Goal: Task Accomplishment & Management: Use online tool/utility

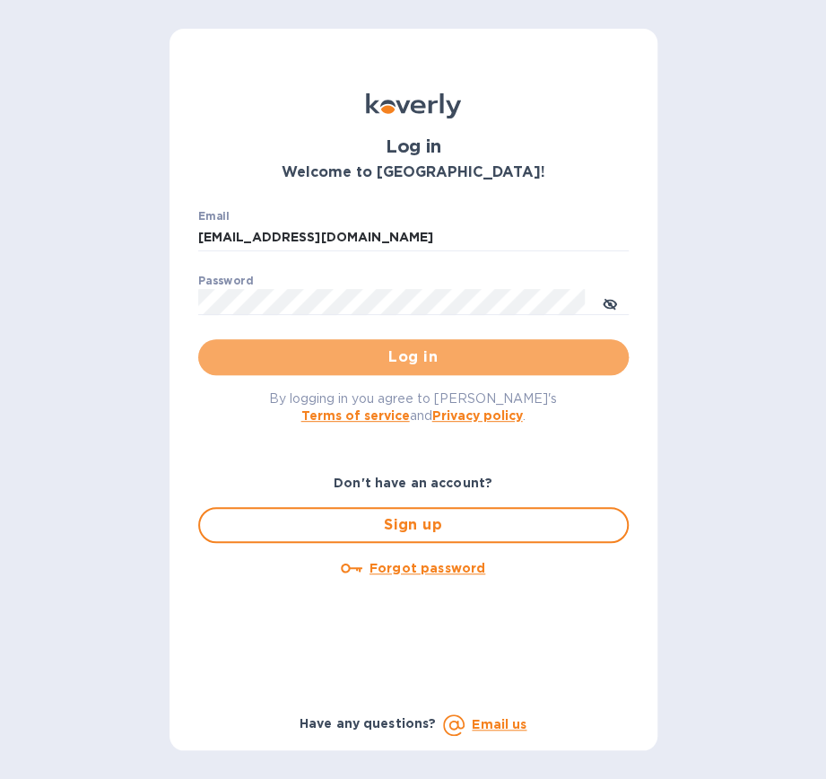
click at [424, 360] on span "Log in" at bounding box center [414, 357] width 402 height 22
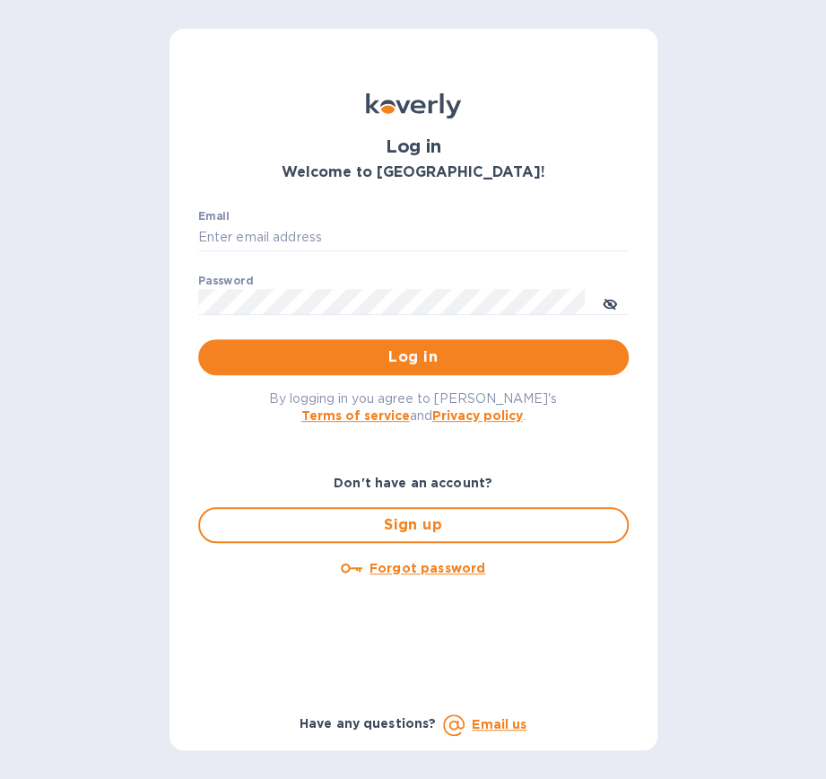
type input "[EMAIL_ADDRESS][DOMAIN_NAME]"
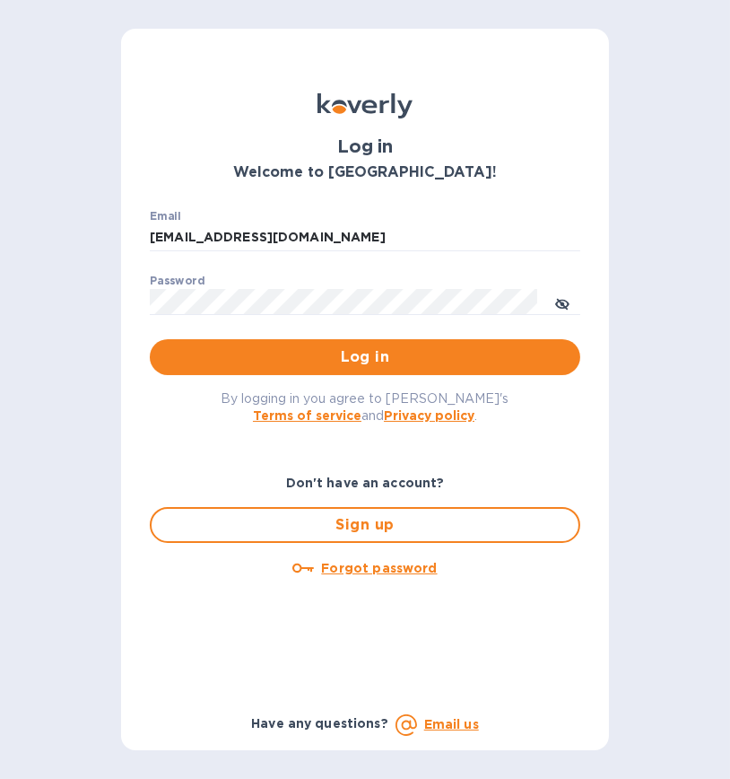
click at [347, 356] on span "Log in" at bounding box center [365, 357] width 402 height 22
type input "[EMAIL_ADDRESS][DOMAIN_NAME]"
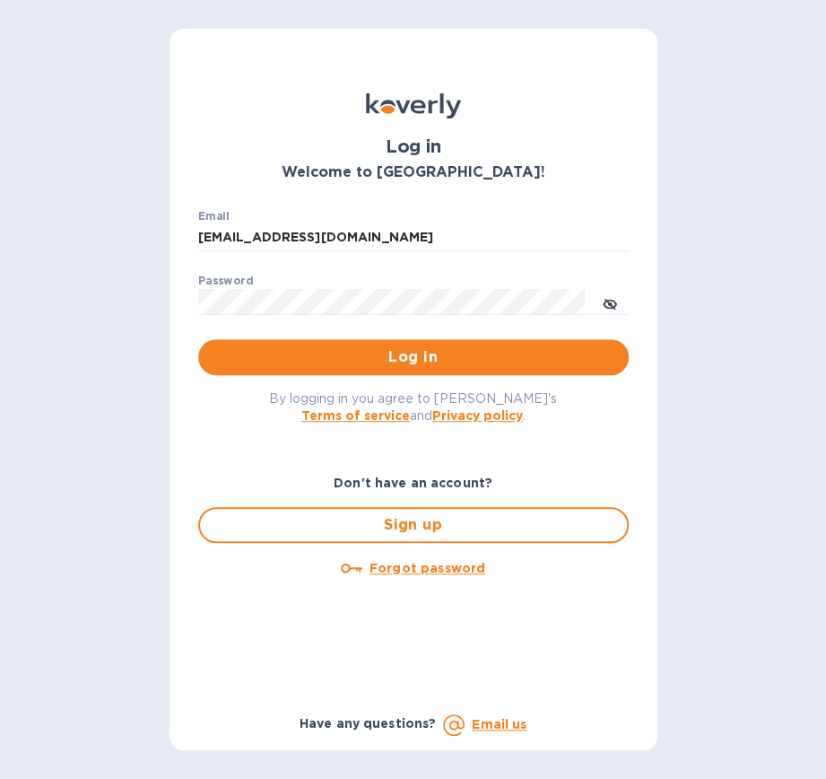
click at [416, 357] on span "Log in" at bounding box center [414, 357] width 402 height 22
type input "[EMAIL_ADDRESS][DOMAIN_NAME]"
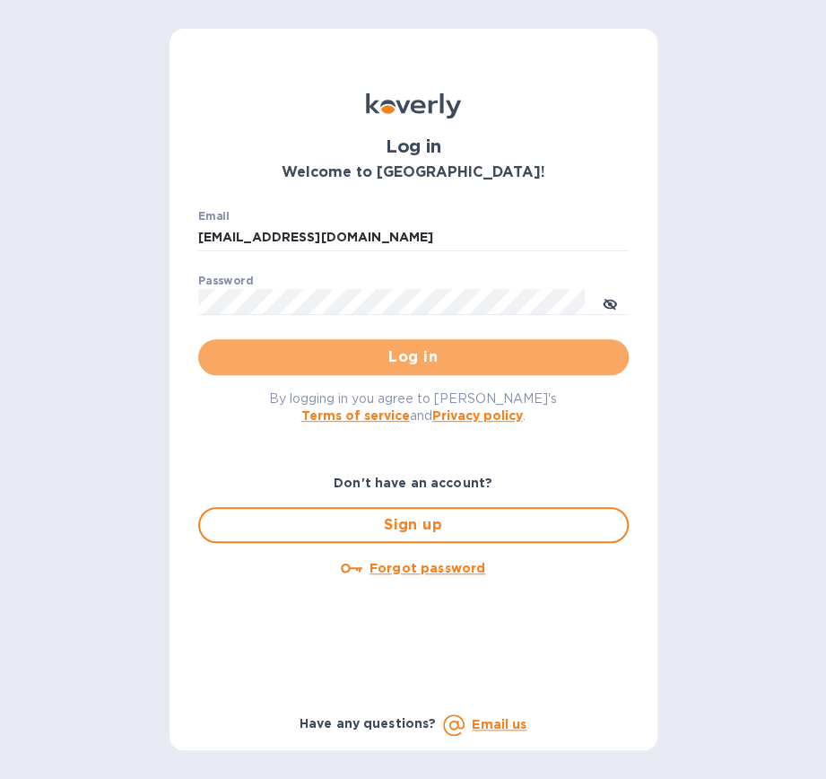
click at [416, 357] on span "Log in" at bounding box center [414, 357] width 402 height 22
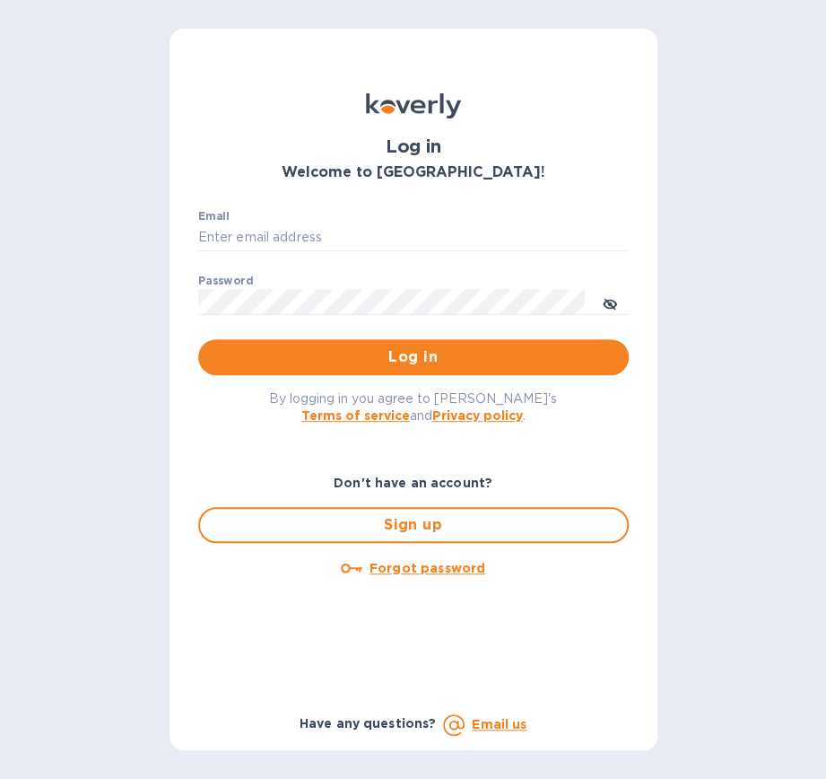
type input "[EMAIL_ADDRESS][DOMAIN_NAME]"
click at [340, 352] on span "Log in" at bounding box center [414, 357] width 402 height 22
type input "[EMAIL_ADDRESS][DOMAIN_NAME]"
click at [408, 358] on span "Log in" at bounding box center [414, 357] width 402 height 22
type input "[EMAIL_ADDRESS][DOMAIN_NAME]"
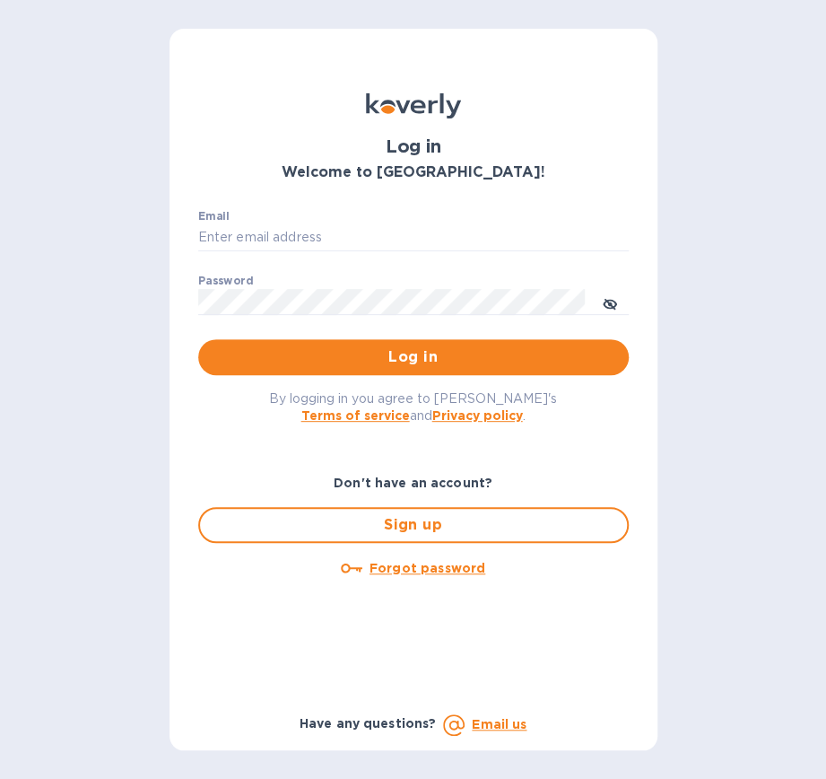
type input "[EMAIL_ADDRESS][DOMAIN_NAME]"
click at [426, 357] on span "Log in" at bounding box center [414, 357] width 402 height 22
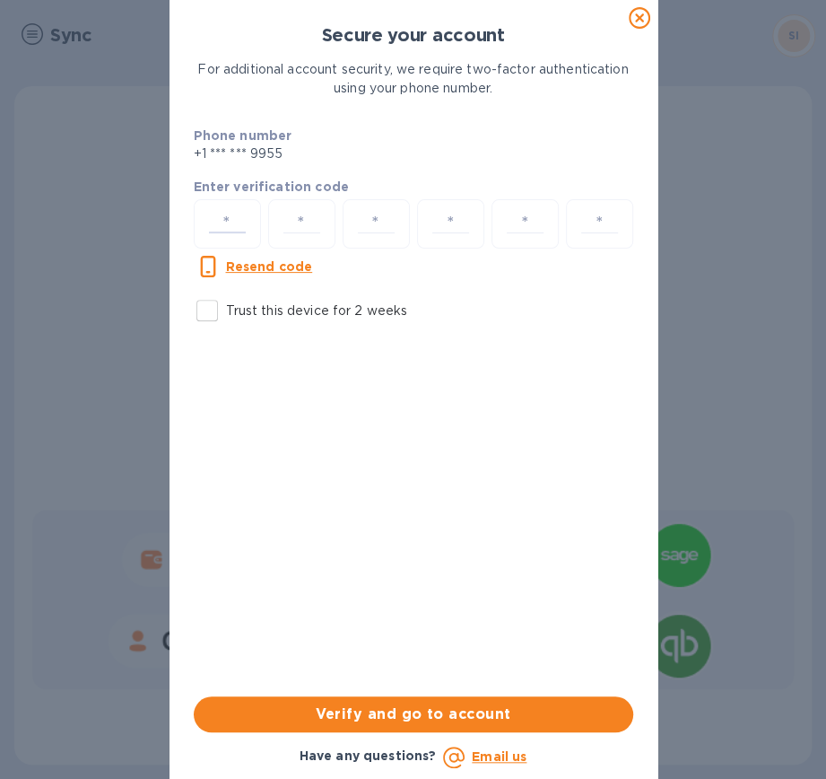
click at [218, 212] on input "number" at bounding box center [227, 223] width 51 height 33
type input "3"
type input "6"
type input "5"
type input "3"
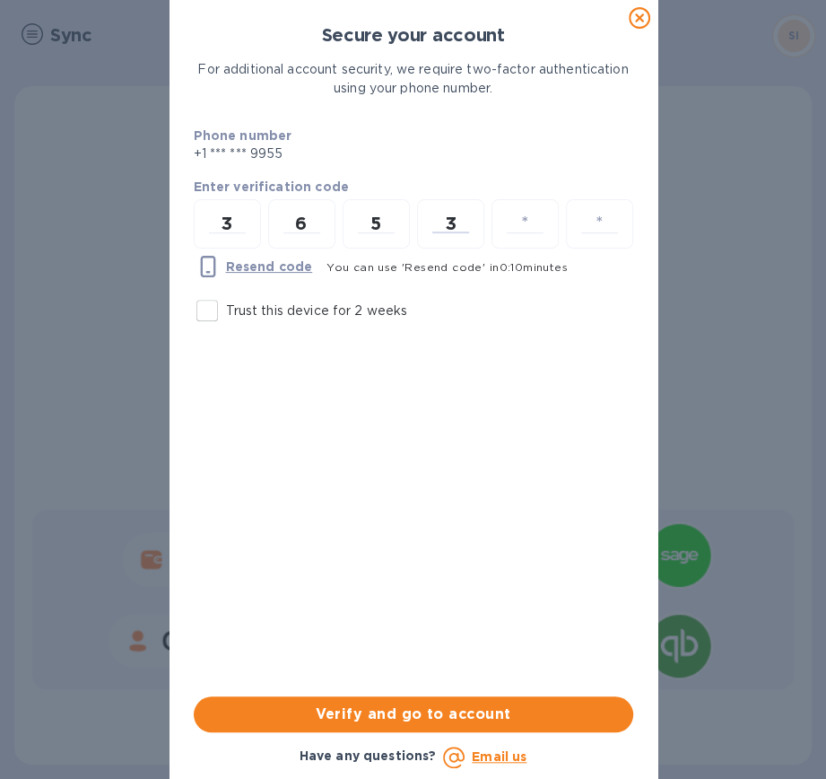
type input "3"
type input "9"
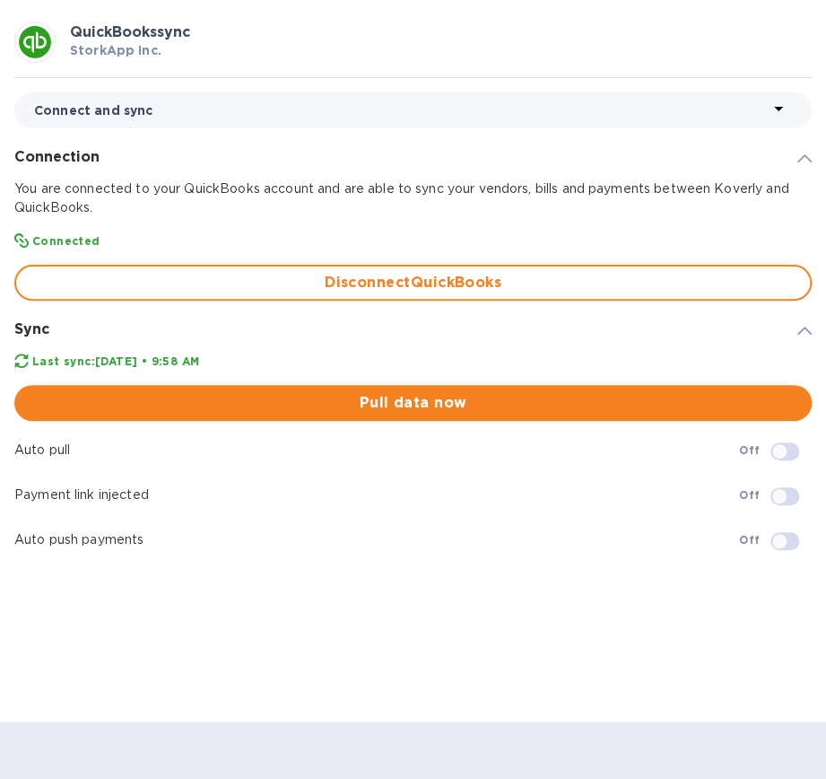
click at [458, 383] on div "Pull data now" at bounding box center [413, 403] width 812 height 50
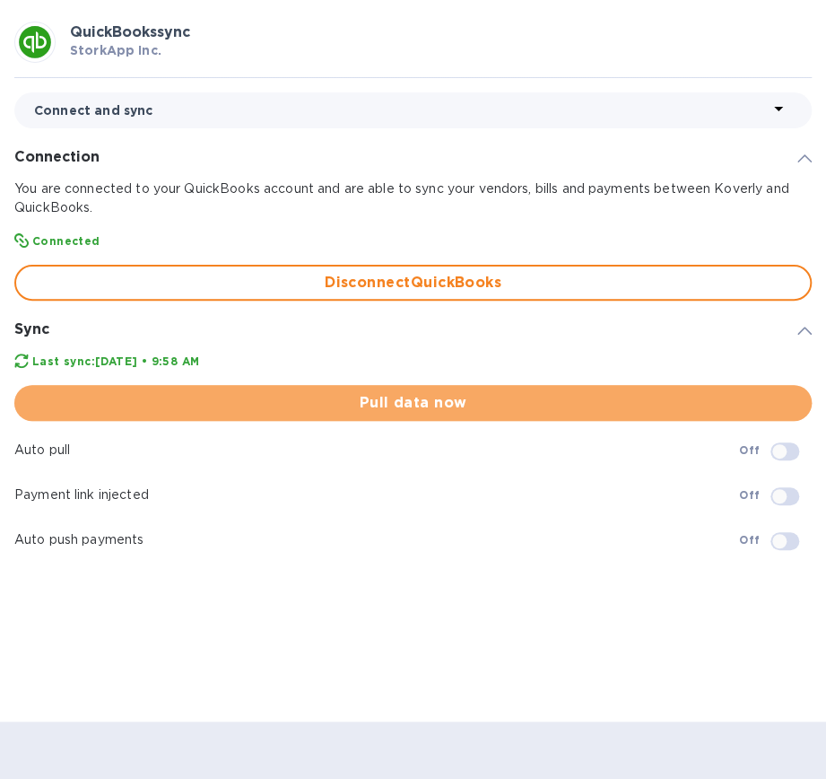
click at [449, 405] on span "Pull data now" at bounding box center [413, 403] width 769 height 22
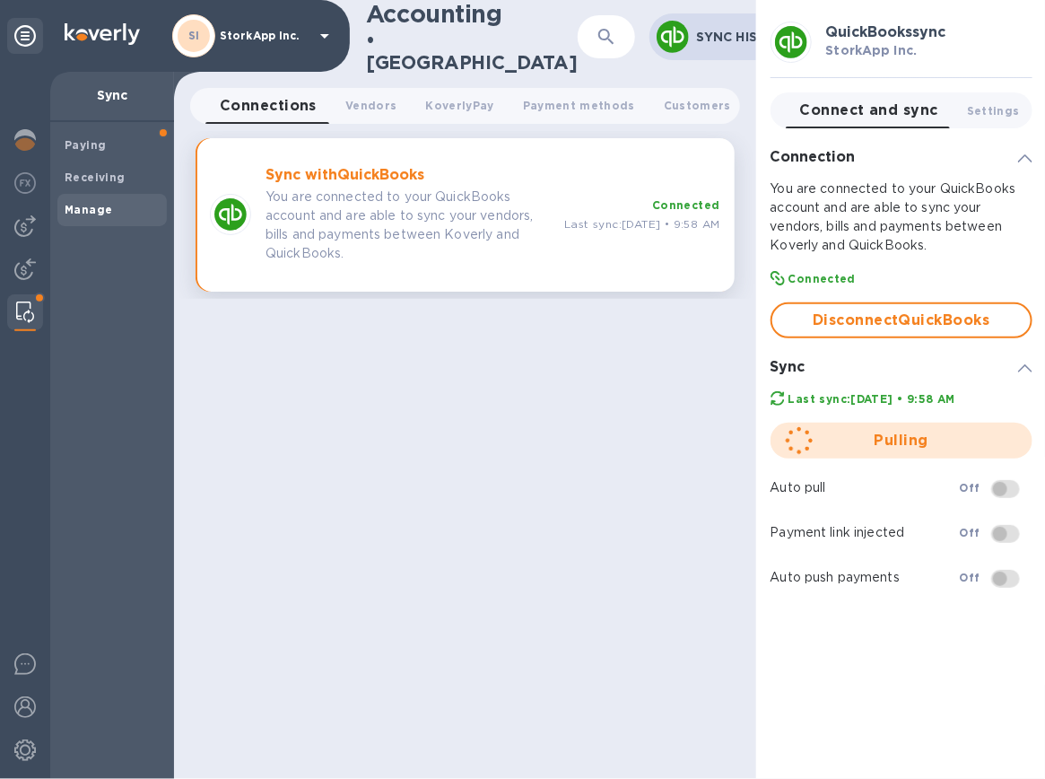
click at [85, 209] on b "Manage" at bounding box center [89, 209] width 48 height 13
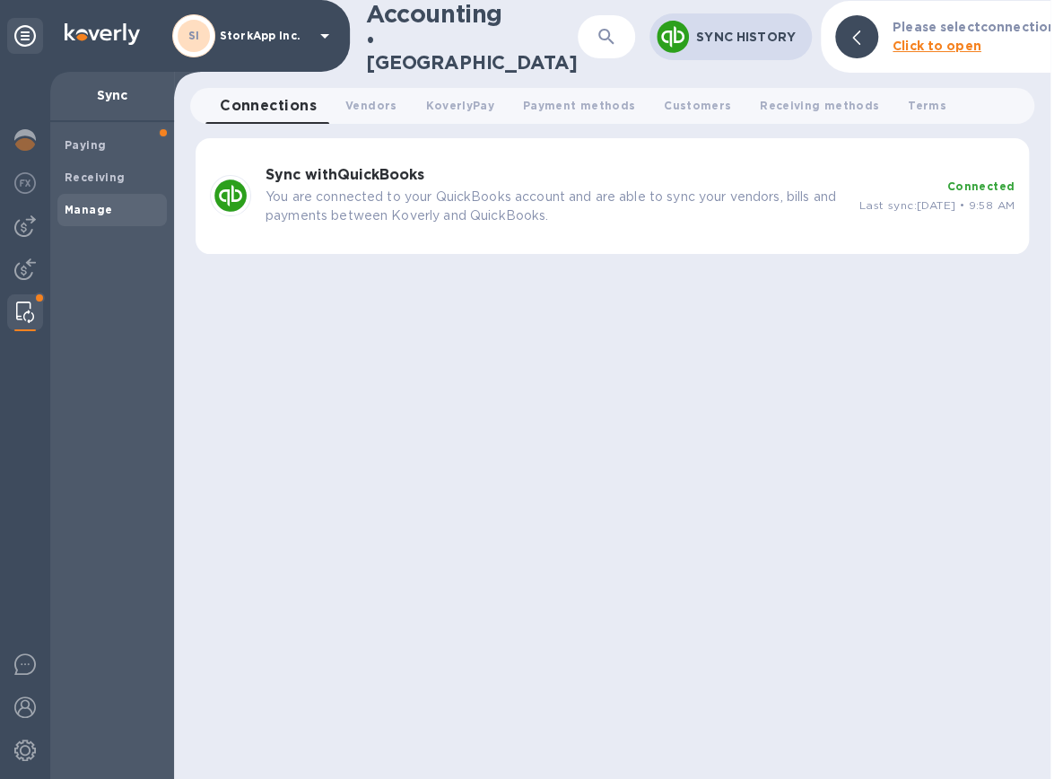
click at [443, 202] on p "You are connected to your QuickBooks account and are able to sync your vendors,…" at bounding box center [556, 206] width 580 height 38
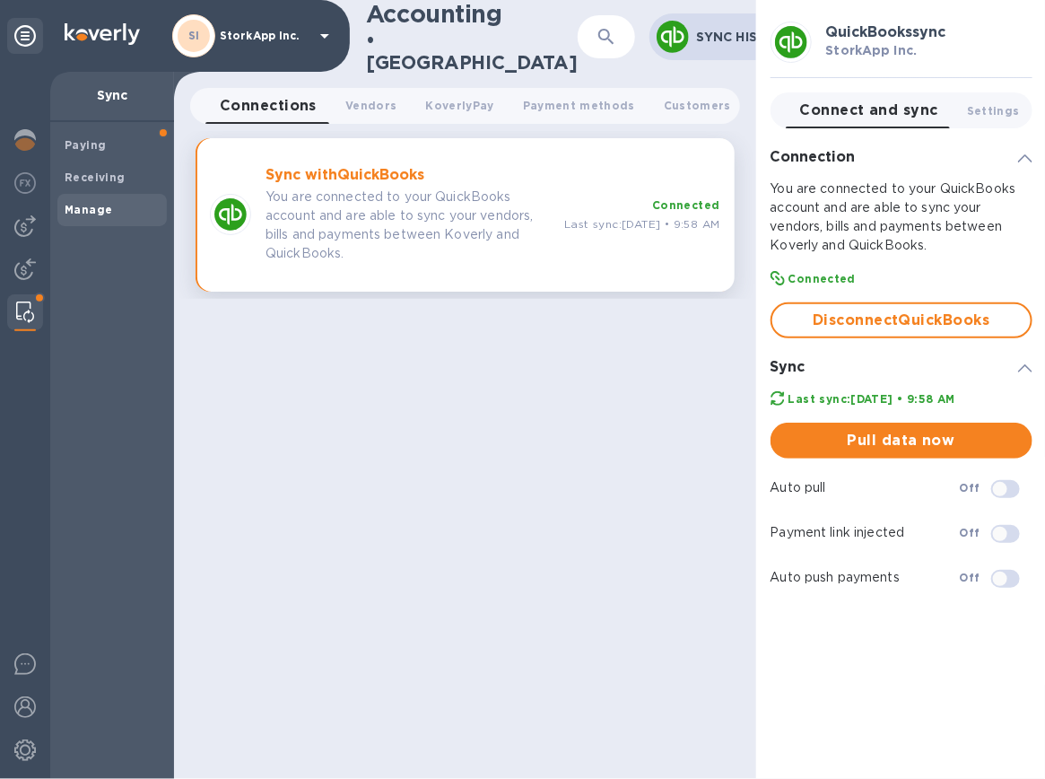
click at [825, 433] on span "Pull data now" at bounding box center [901, 441] width 233 height 22
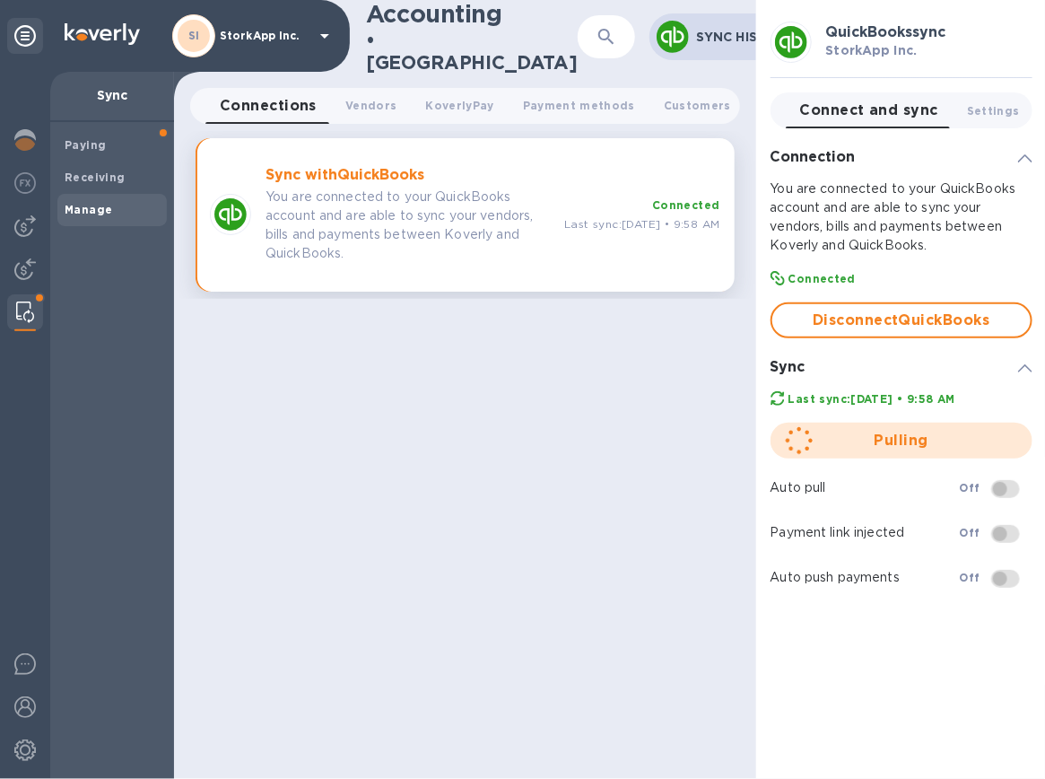
click at [85, 142] on b "Paying" at bounding box center [85, 144] width 41 height 13
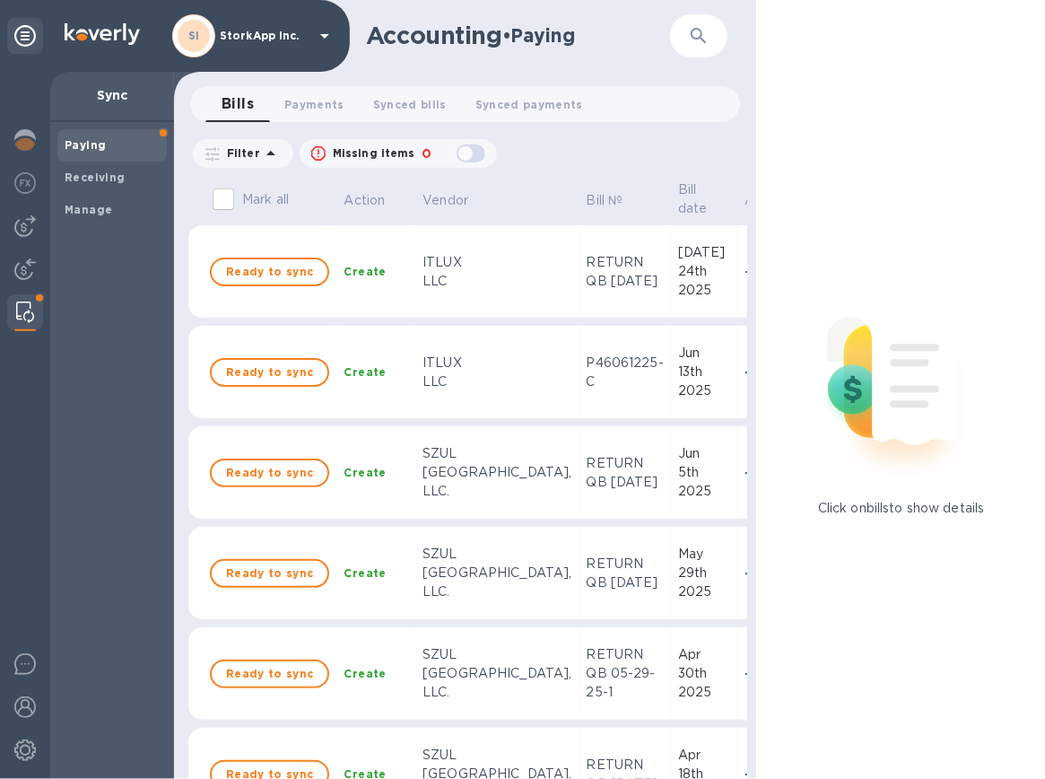
click at [79, 179] on b "Receiving" at bounding box center [95, 176] width 61 height 13
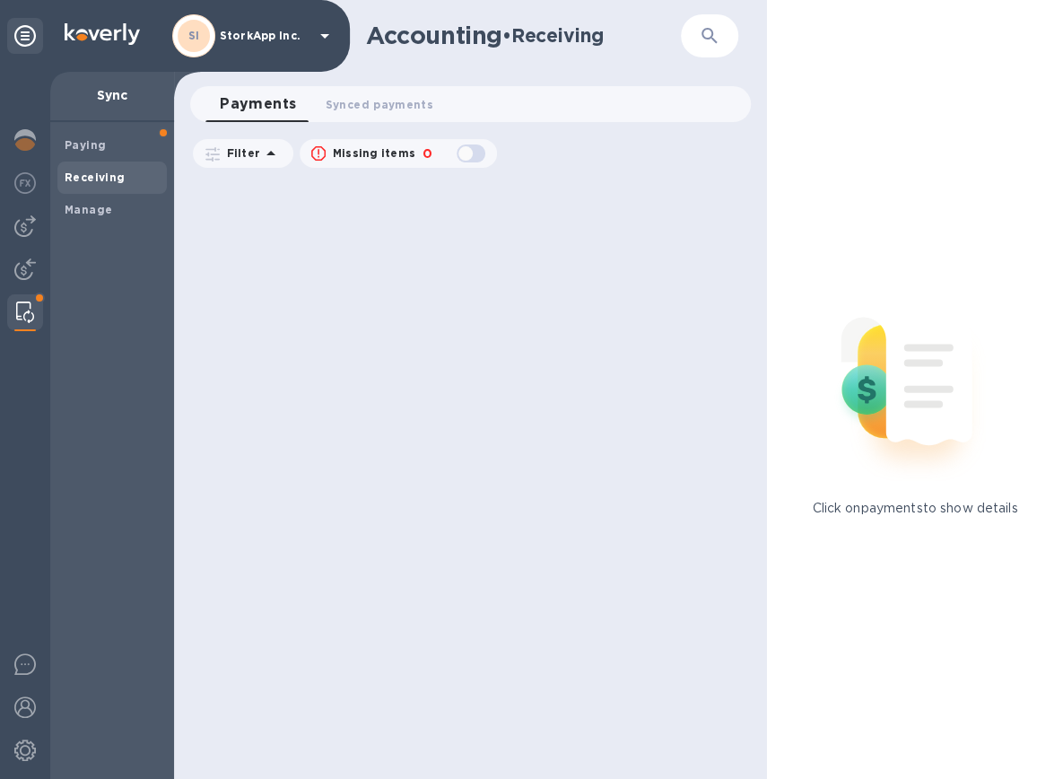
click at [96, 211] on b "Manage" at bounding box center [89, 209] width 48 height 13
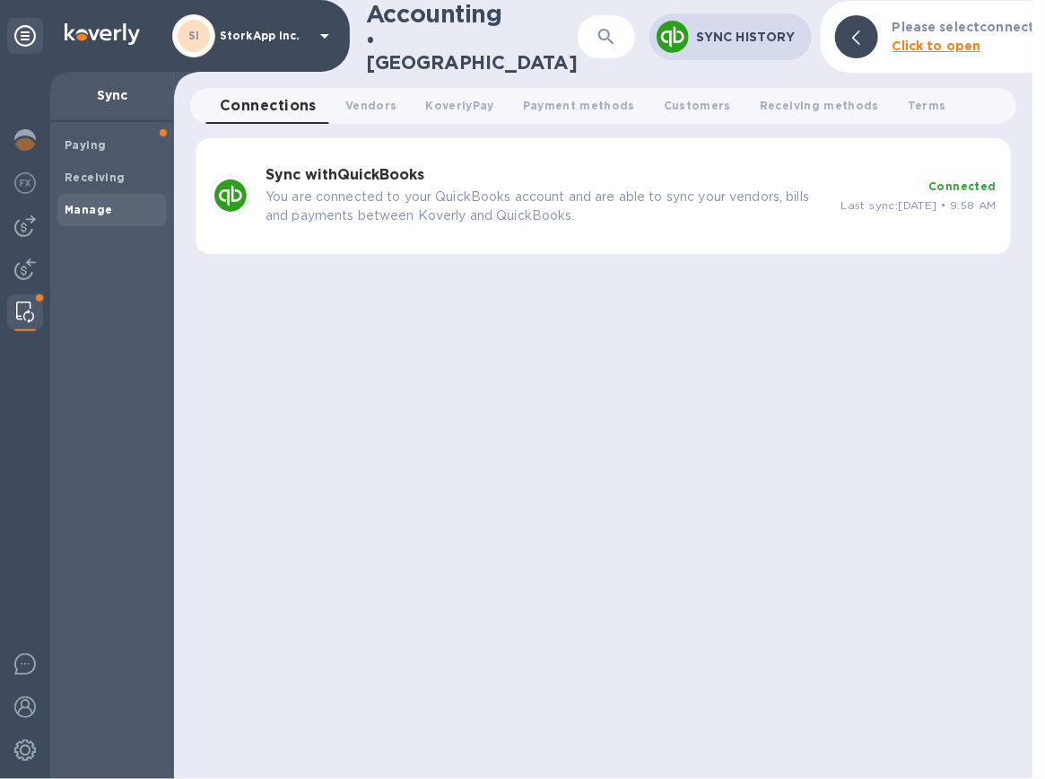
click at [472, 200] on p "You are connected to your QuickBooks account and are able to sync your vendors,…" at bounding box center [547, 206] width 562 height 38
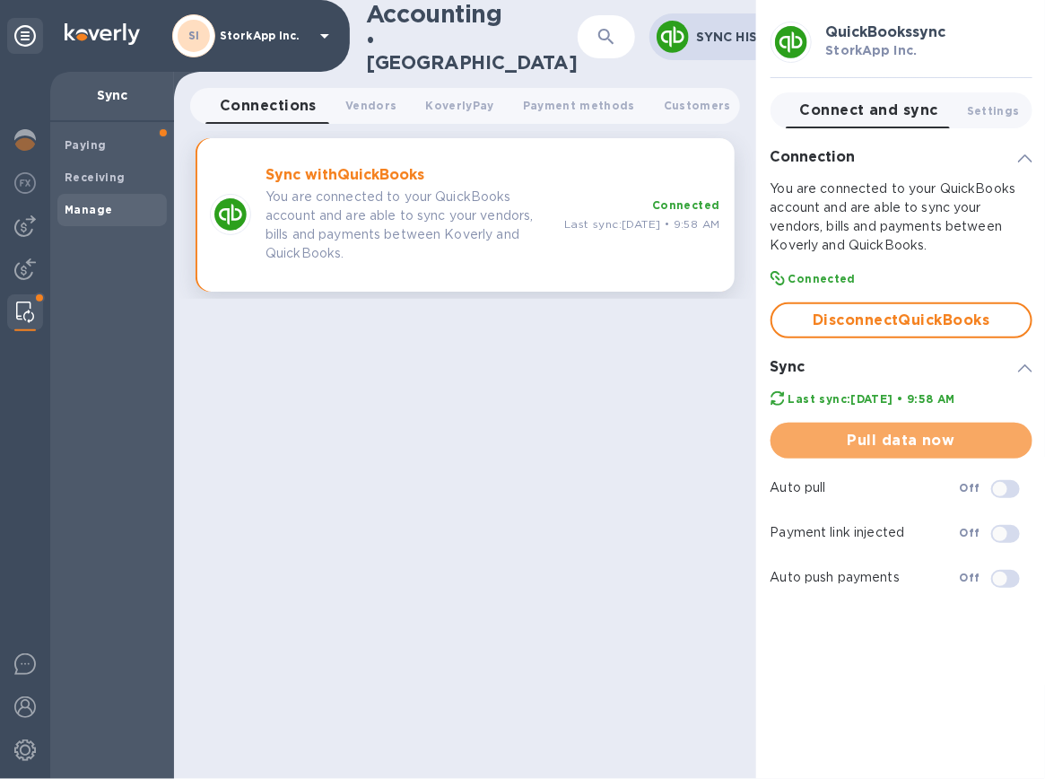
click at [825, 437] on span "Pull data now" at bounding box center [901, 441] width 233 height 22
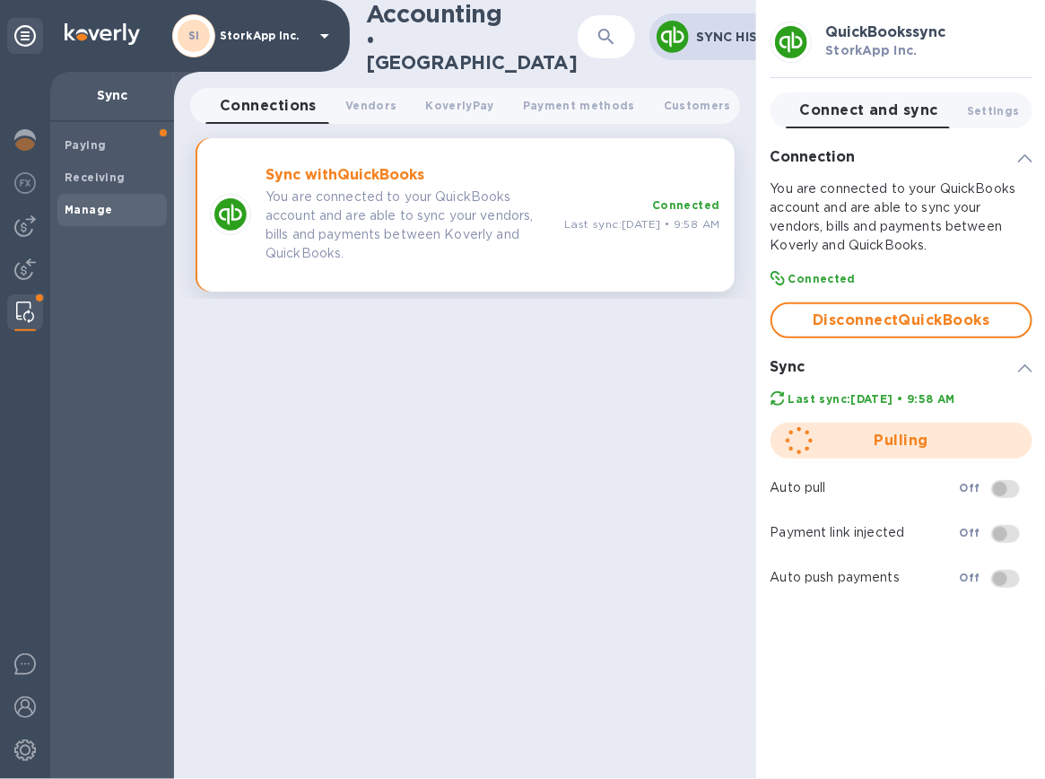
click at [92, 144] on b "Paying" at bounding box center [85, 144] width 41 height 13
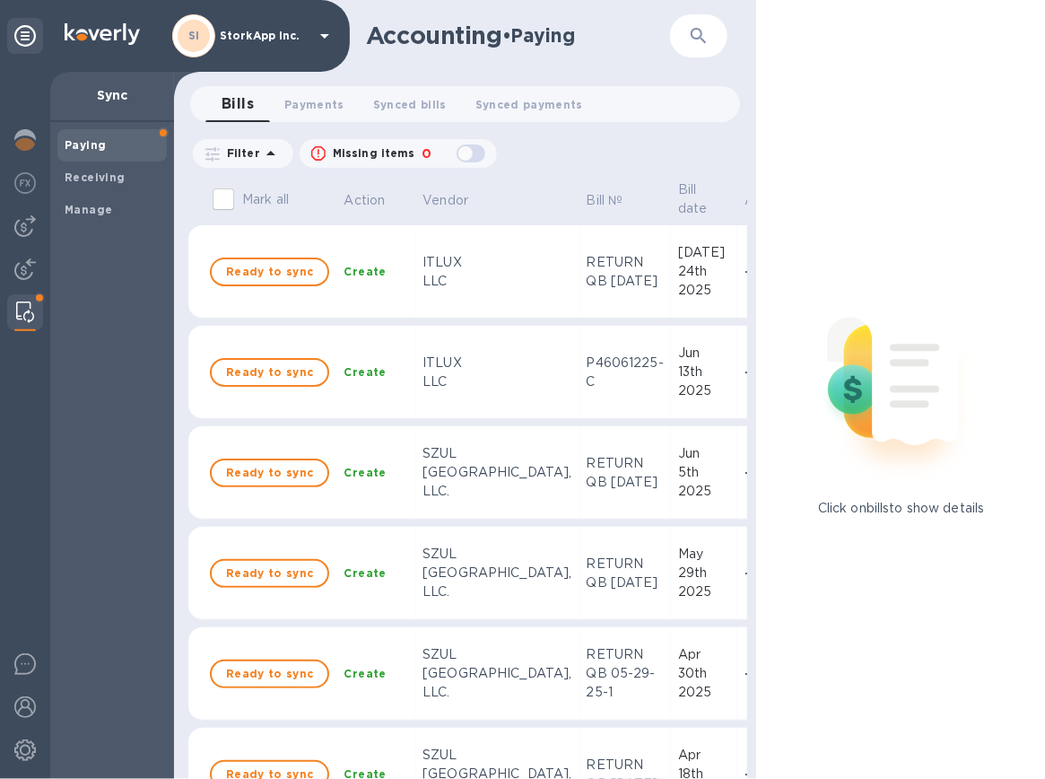
click at [23, 222] on img at bounding box center [25, 226] width 22 height 22
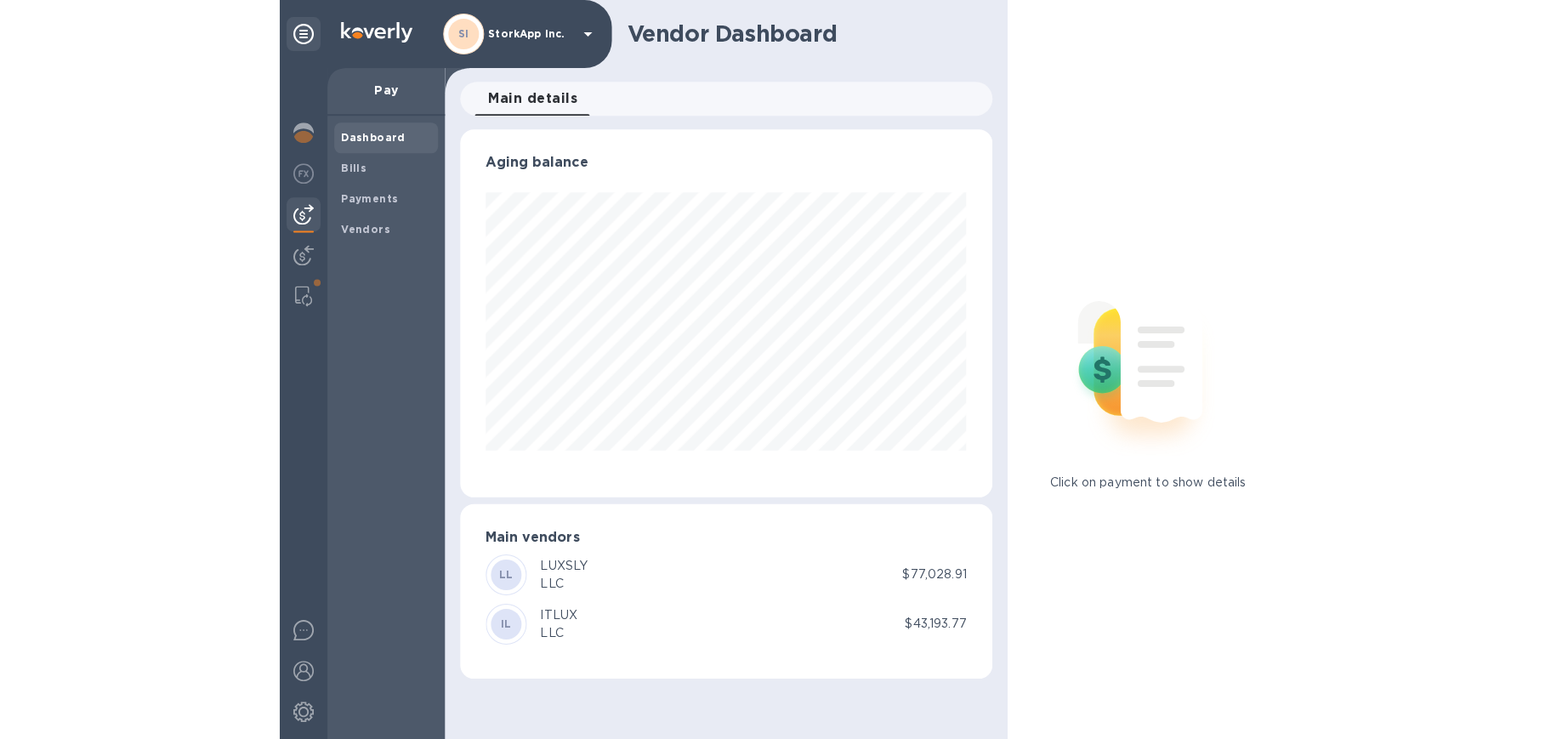
scroll to position [367, 531]
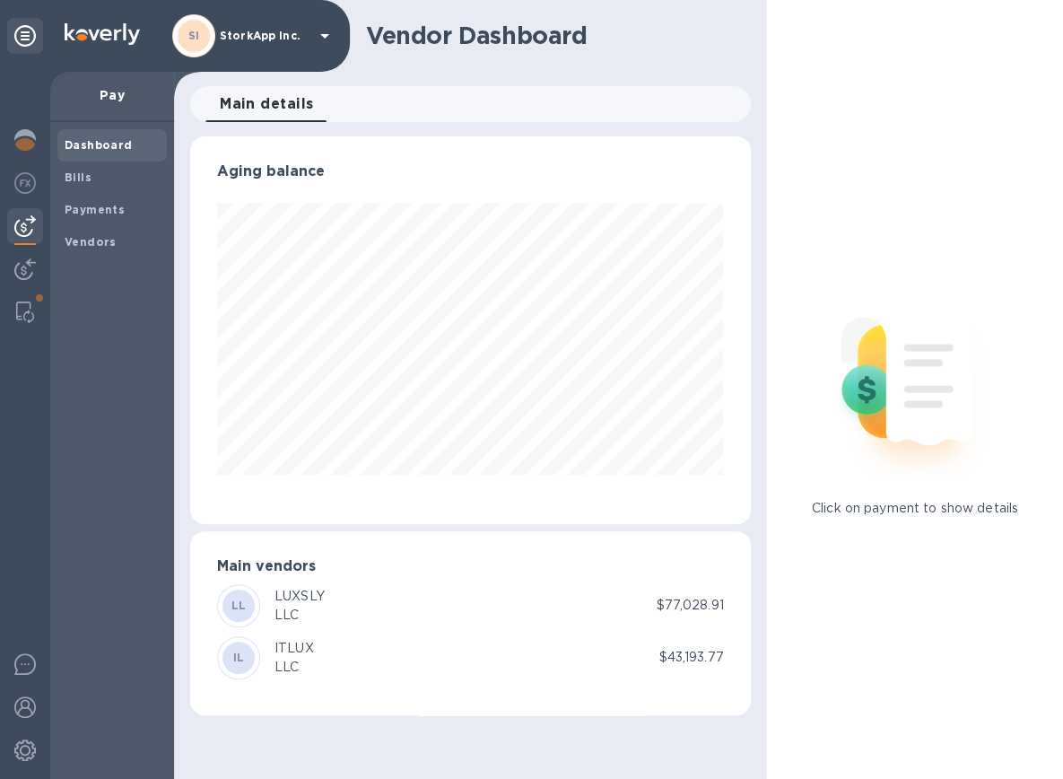
click at [96, 212] on b "Payments" at bounding box center [95, 209] width 60 height 13
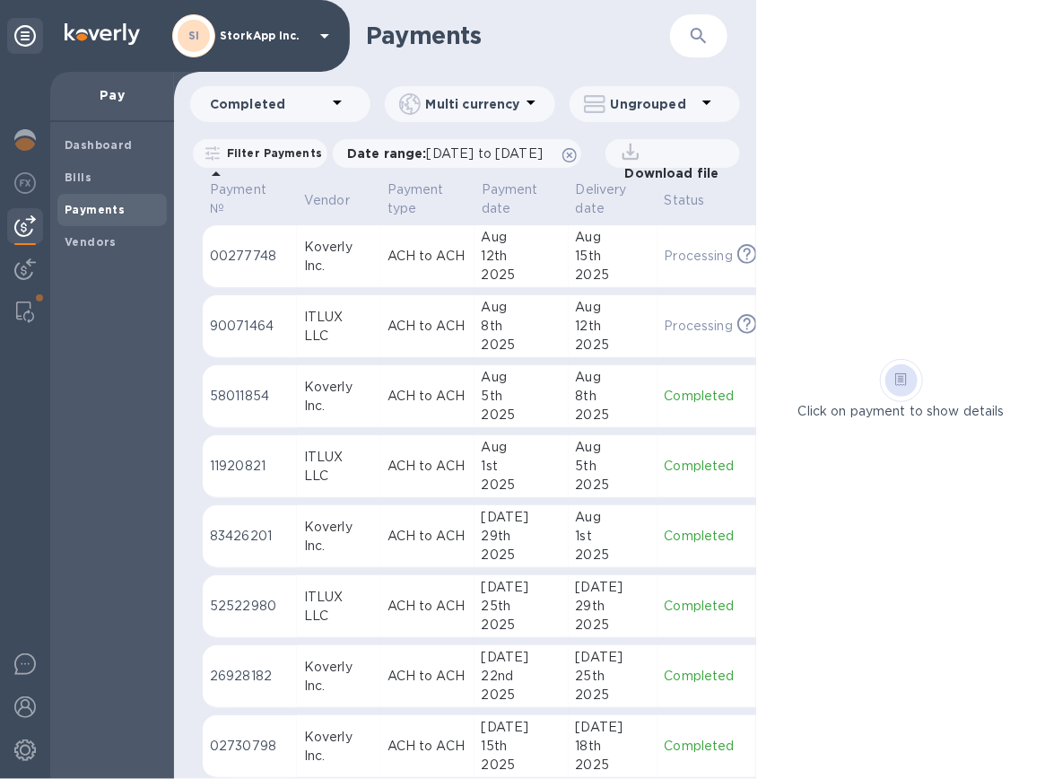
click at [99, 252] on div "Vendors" at bounding box center [111, 242] width 109 height 32
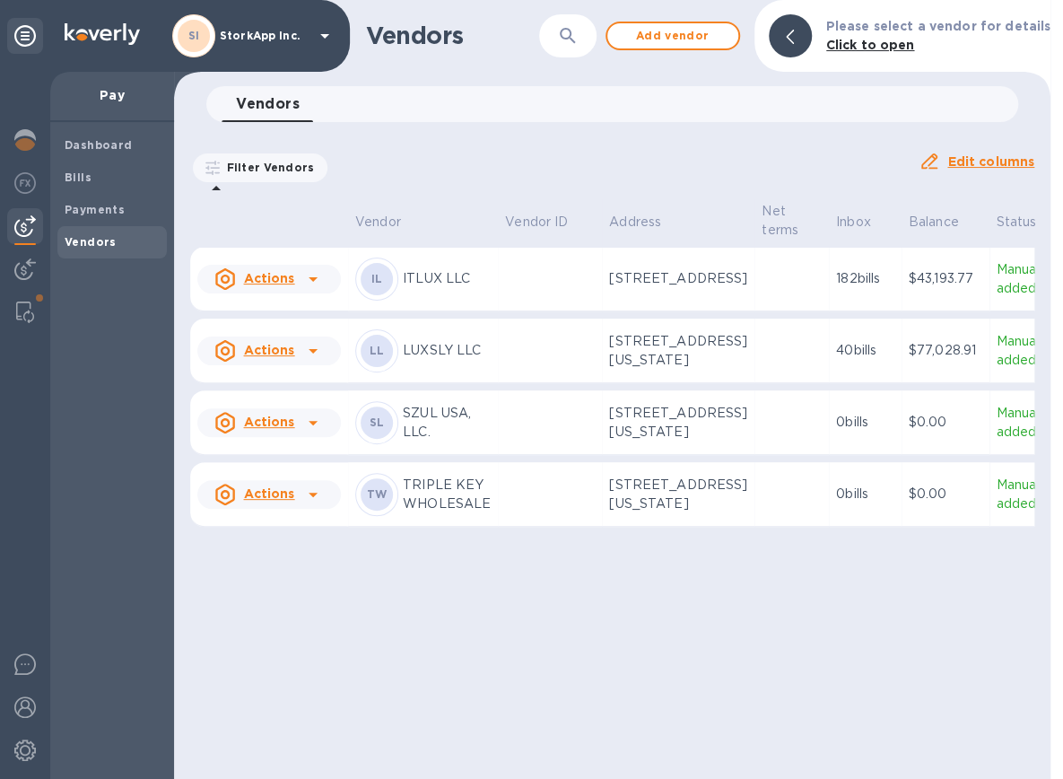
click at [96, 180] on span "Bills" at bounding box center [112, 178] width 95 height 18
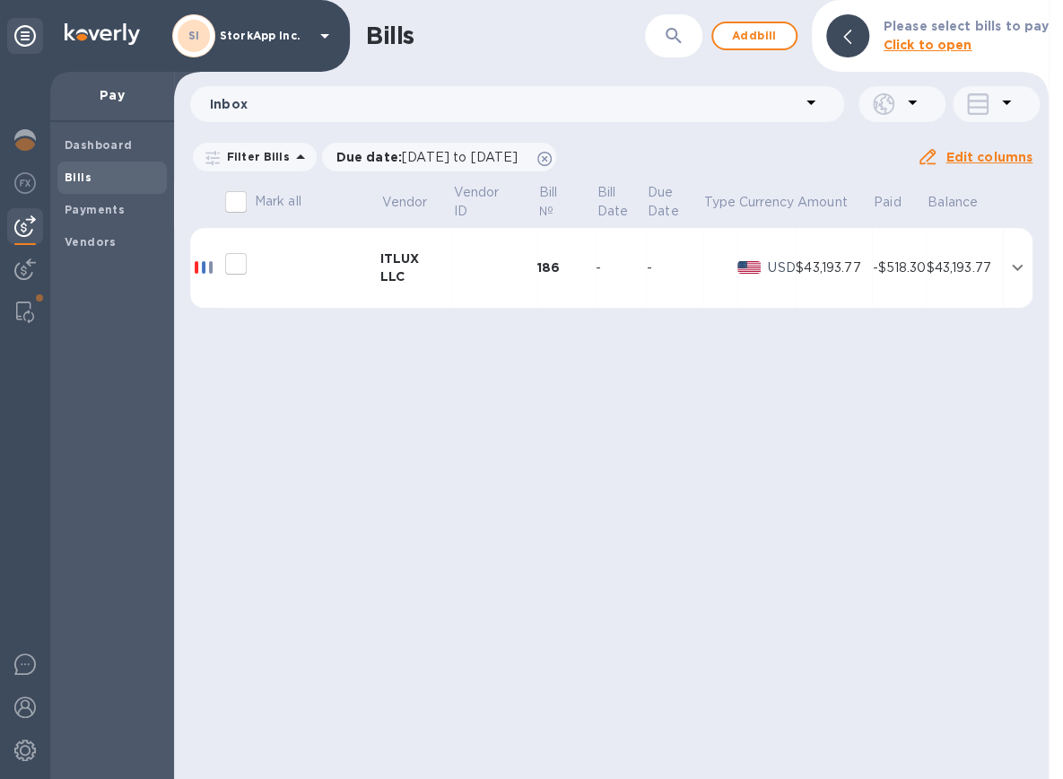
click at [28, 313] on img at bounding box center [25, 312] width 18 height 22
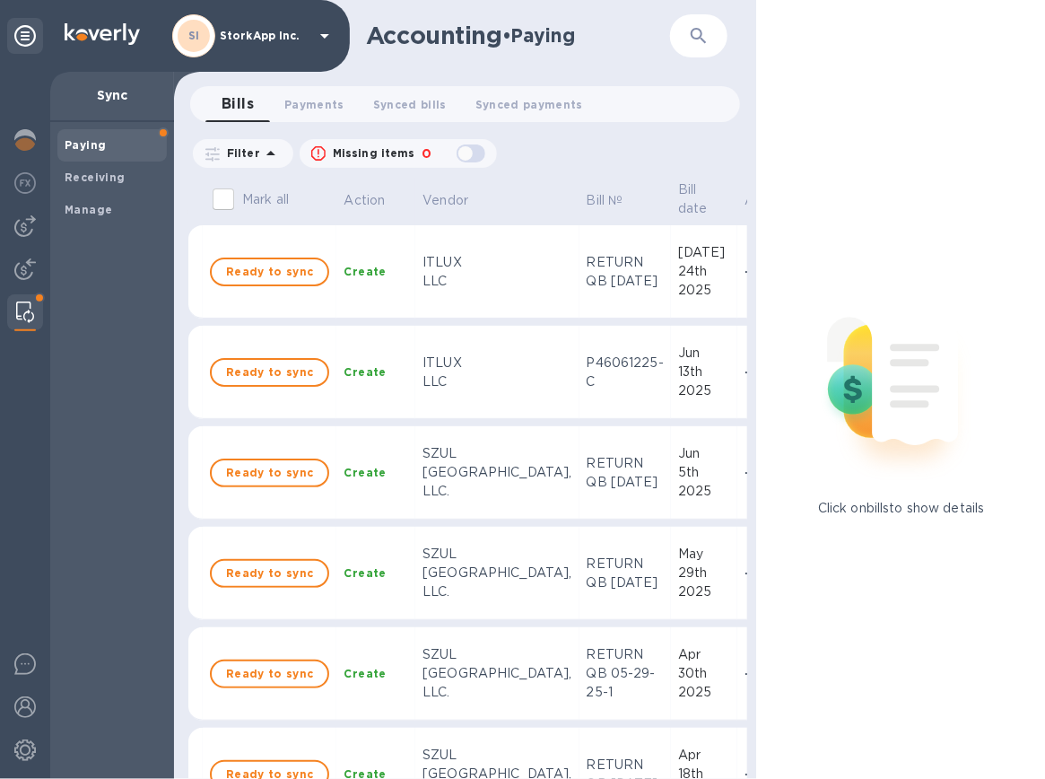
click at [97, 131] on div "Paying" at bounding box center [111, 145] width 109 height 32
click at [92, 146] on b "Paying" at bounding box center [85, 144] width 41 height 13
click at [318, 97] on span "Payments 0" at bounding box center [314, 104] width 60 height 19
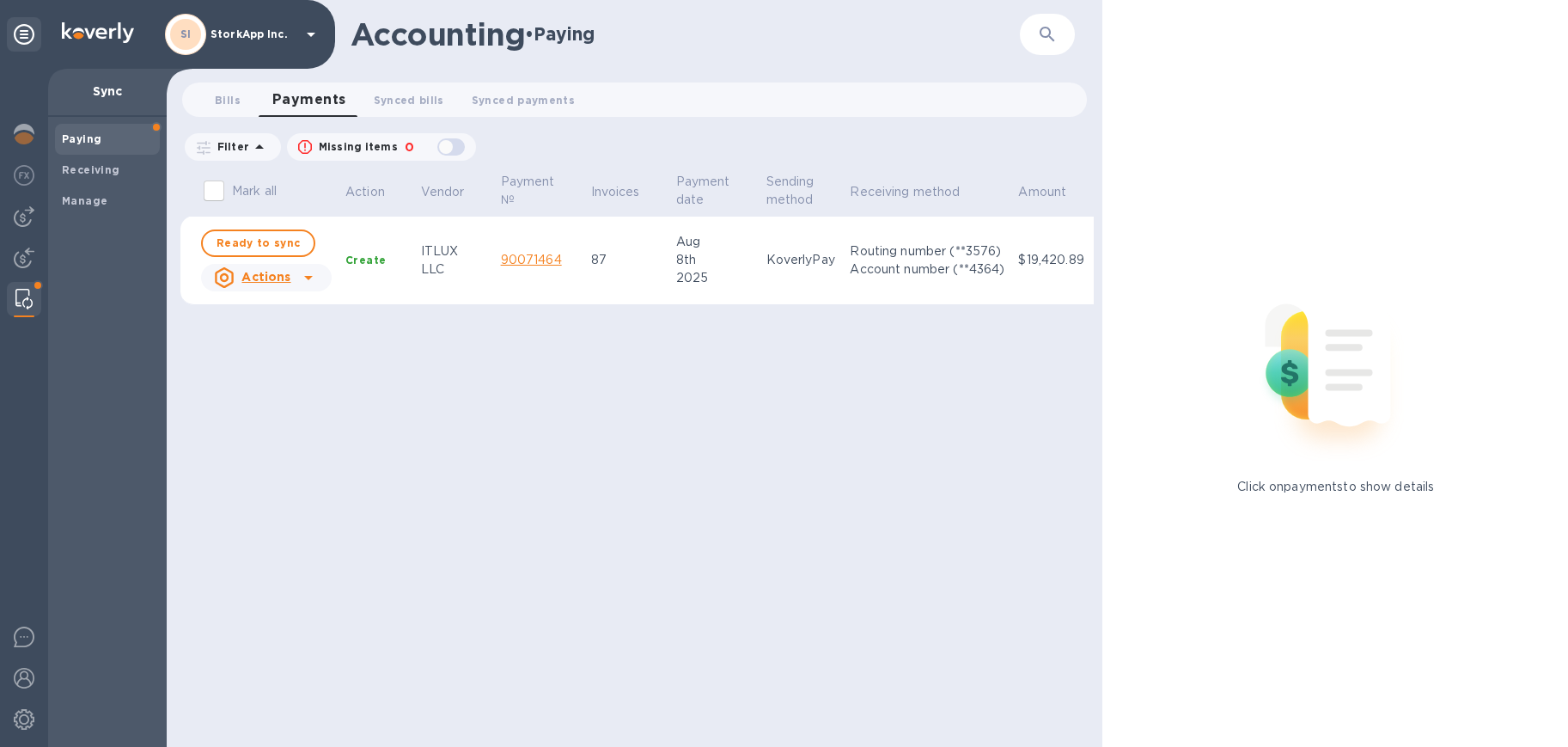
click at [790, 371] on div "Mark all Action Vendor Payment № Invoices Payment date Sending method Receiving…" at bounding box center [637, 459] width 914 height 577
click at [27, 298] on img at bounding box center [24, 299] width 17 height 21
click at [85, 199] on b "Manage" at bounding box center [85, 200] width 46 height 12
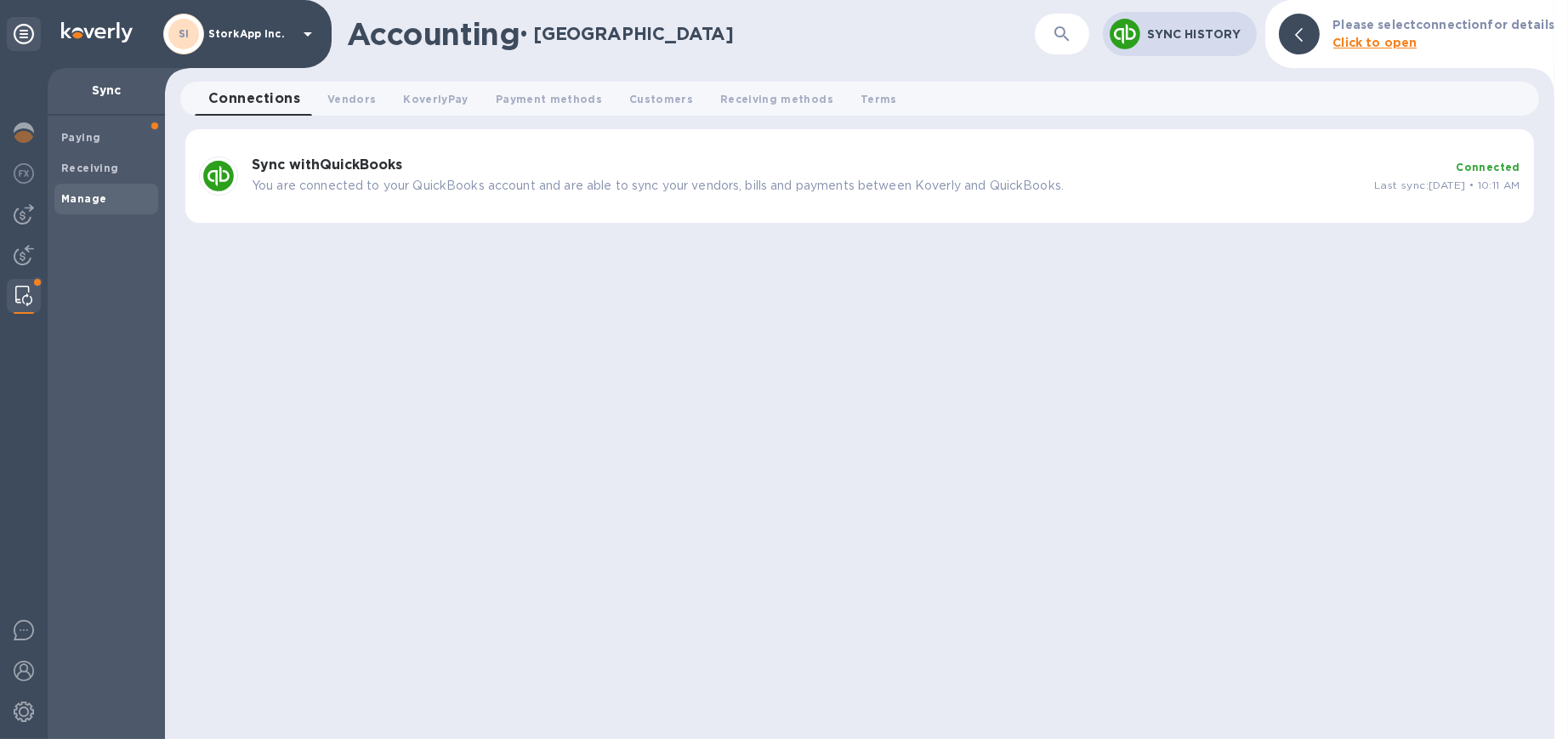
click at [518, 103] on span "Payment methods 0" at bounding box center [549, 99] width 106 height 18
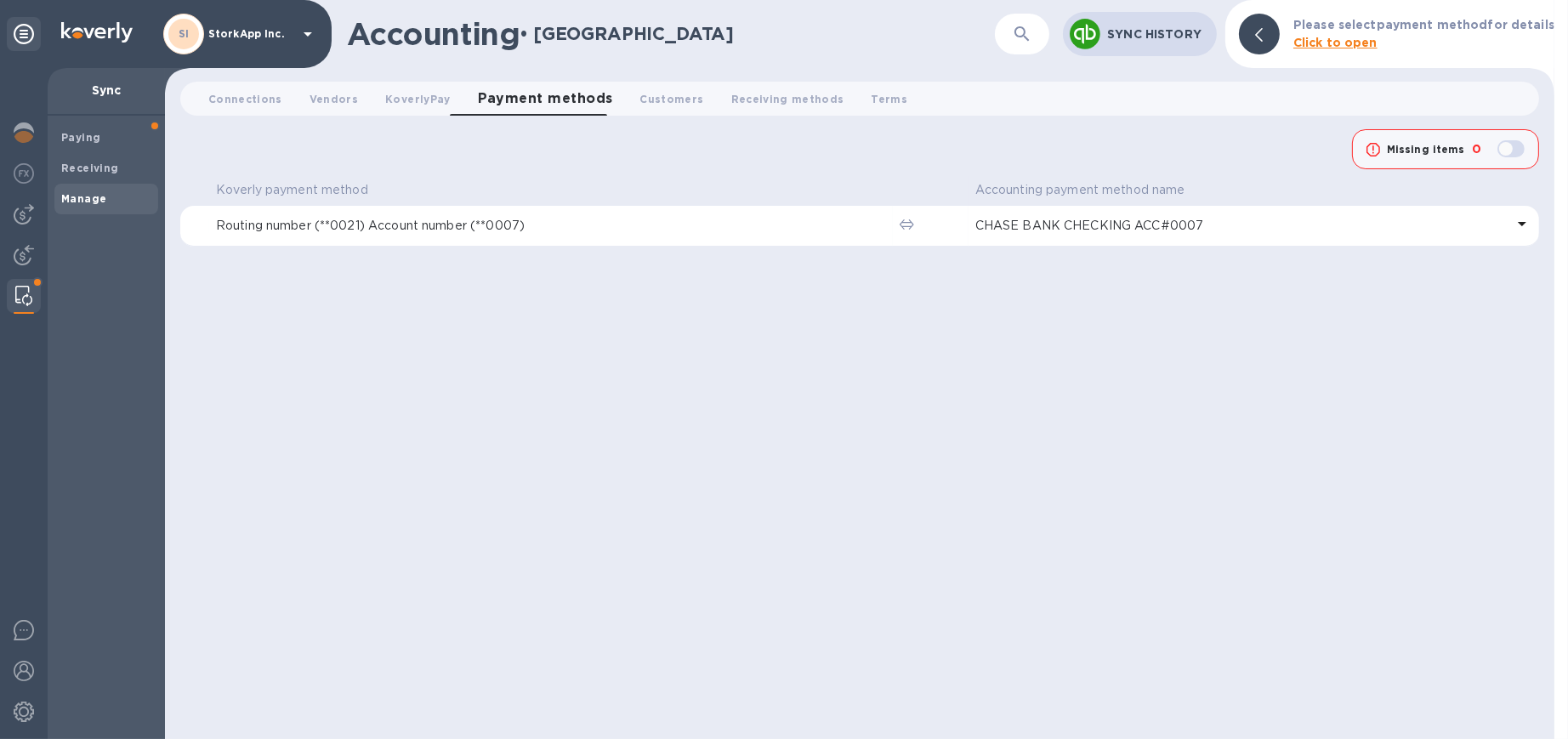
click at [391, 97] on span "KoverlyPay 0" at bounding box center [417, 99] width 64 height 18
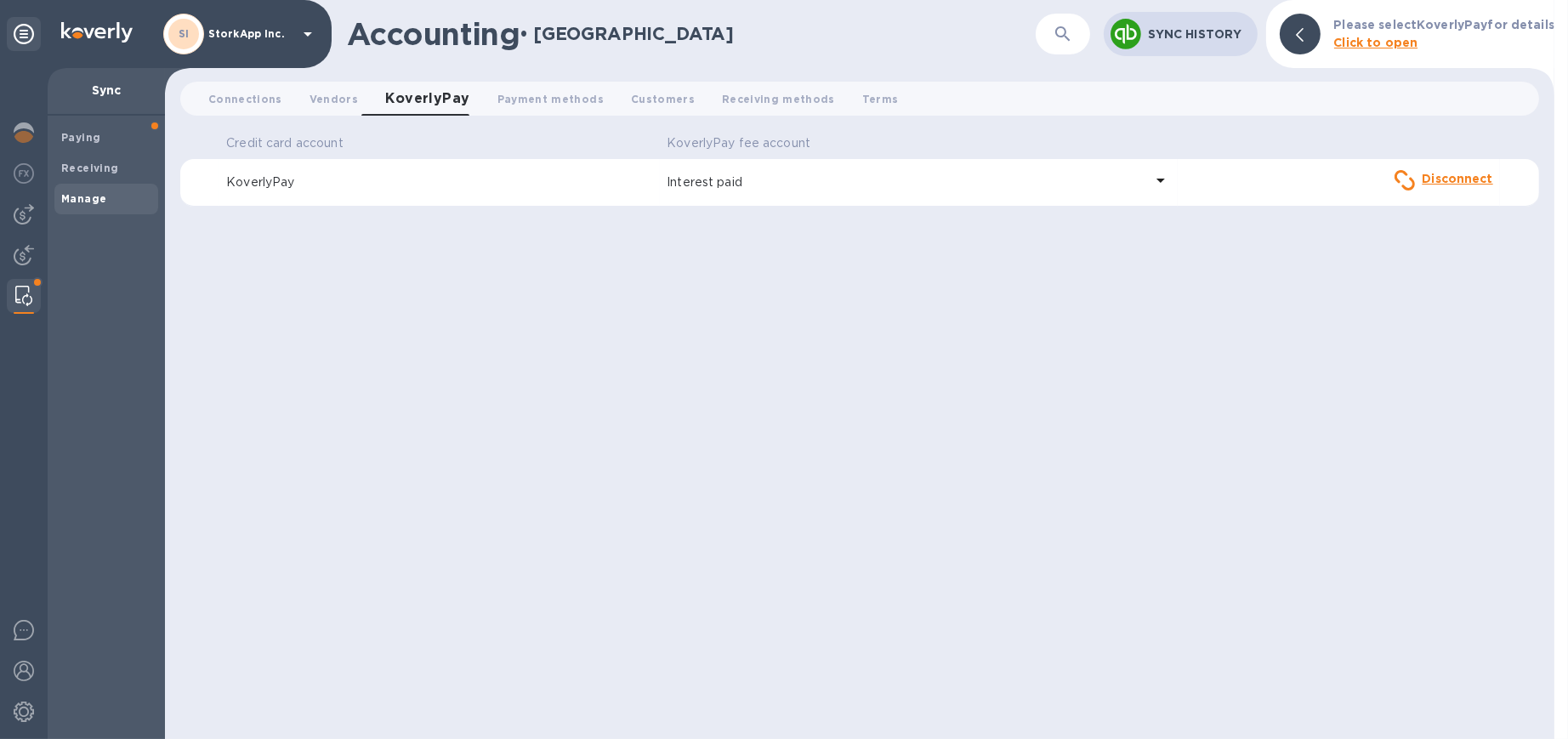
click at [98, 135] on b "Paying" at bounding box center [81, 136] width 39 height 12
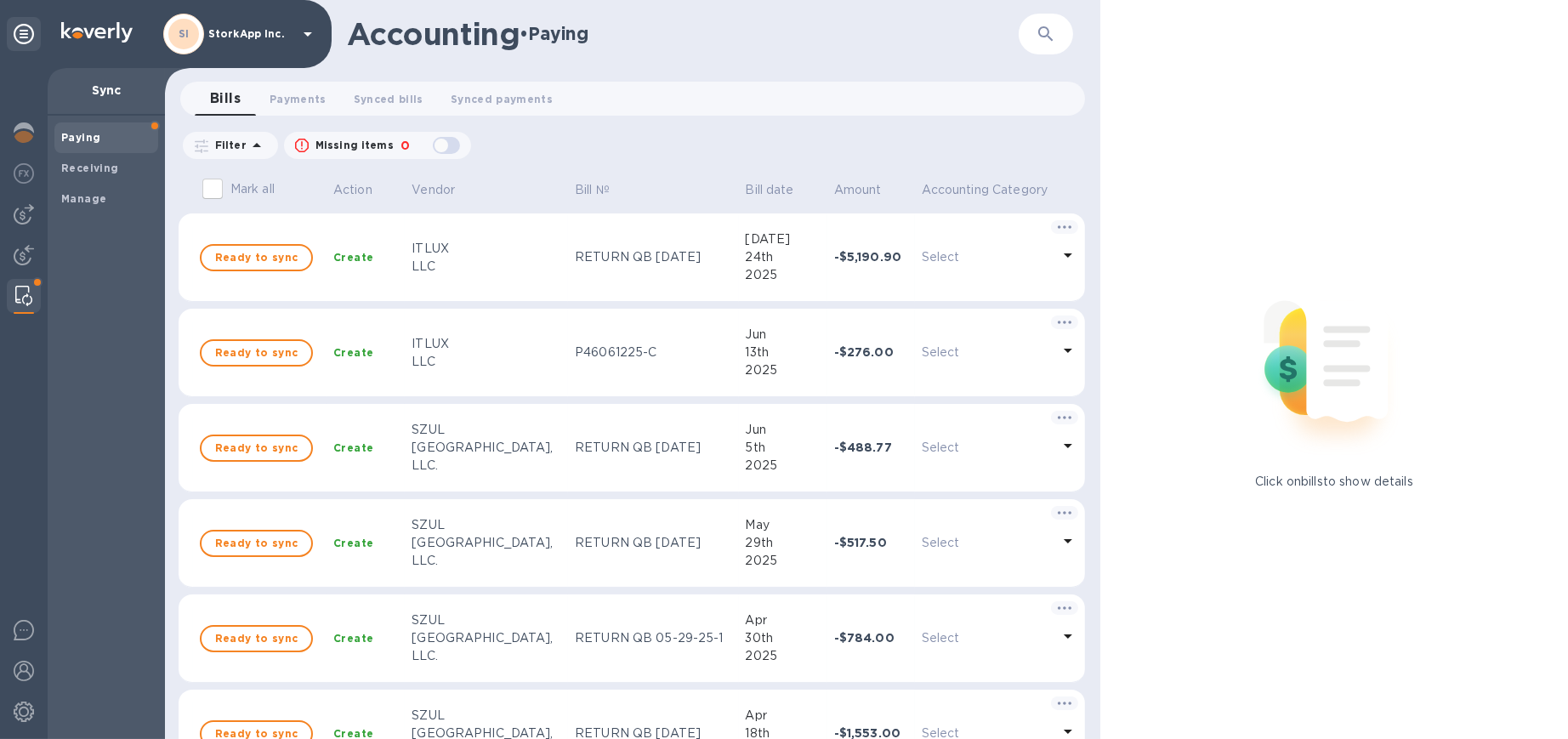
click at [308, 96] on span "Payments 0" at bounding box center [298, 99] width 57 height 18
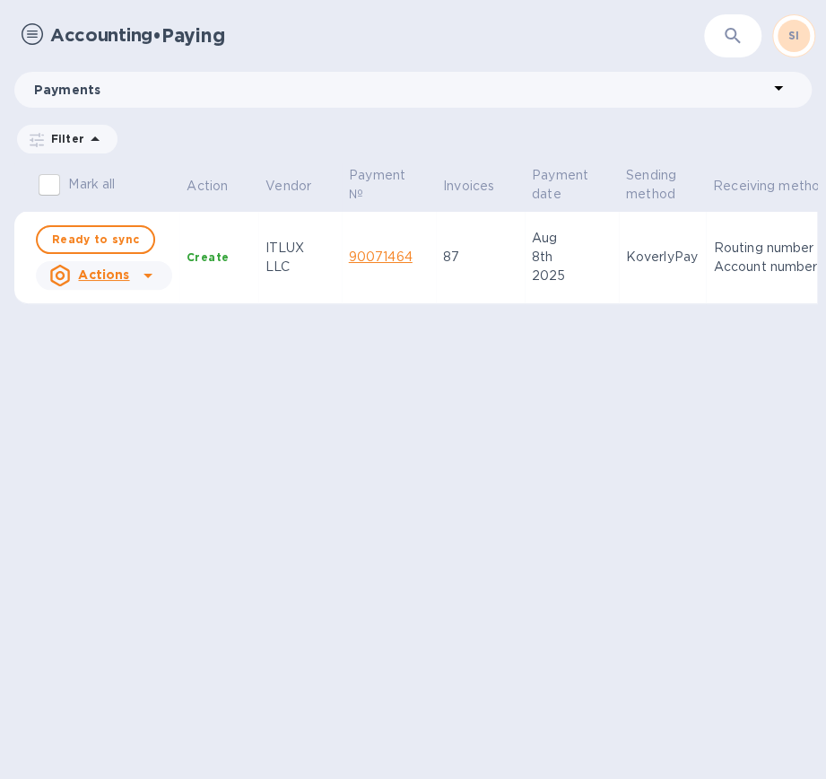
click at [277, 540] on div "Mark all Action Vendor Payment № Invoices Payment date Sending method Receiving…" at bounding box center [415, 470] width 803 height 615
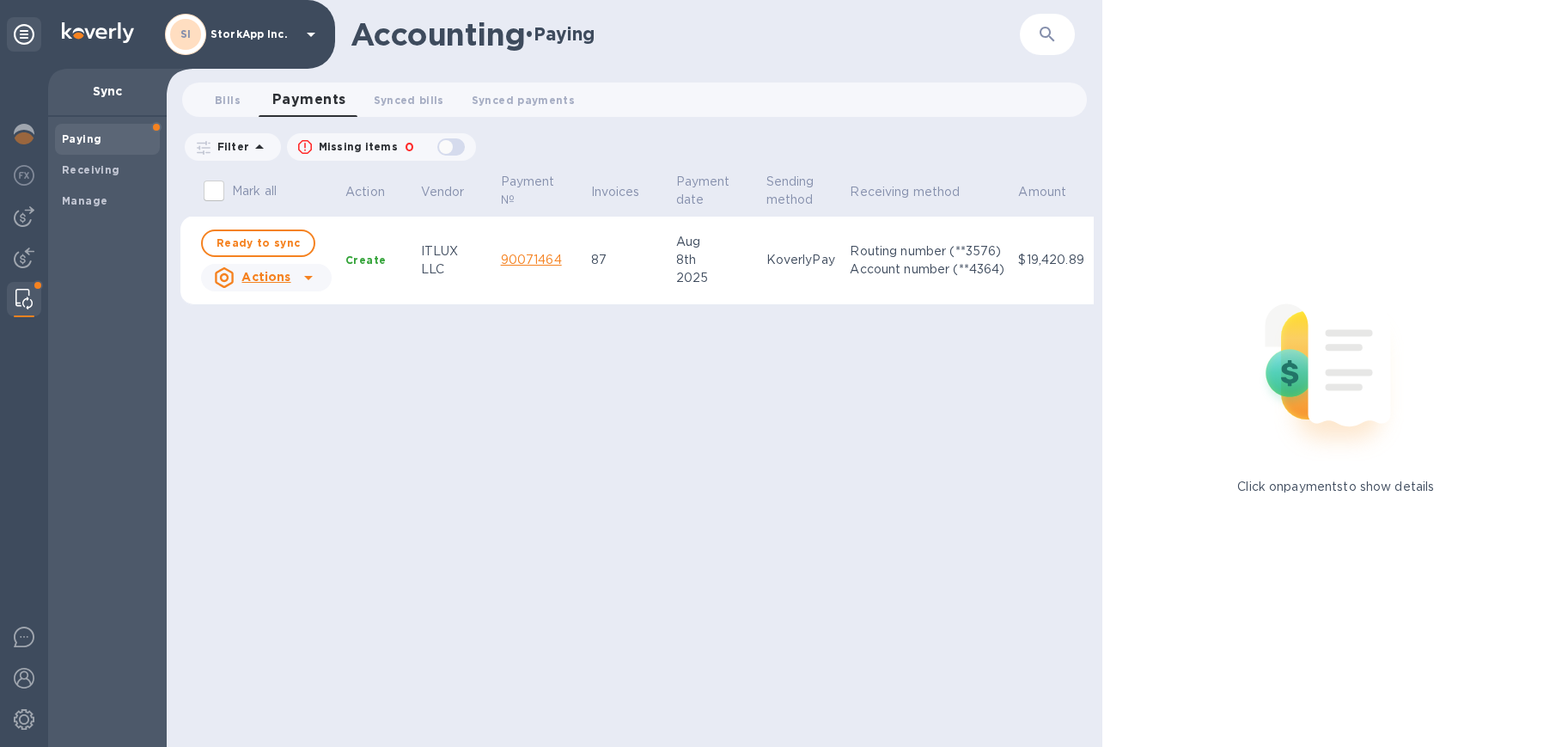
click at [264, 241] on span "Ready to sync" at bounding box center [258, 243] width 83 height 21
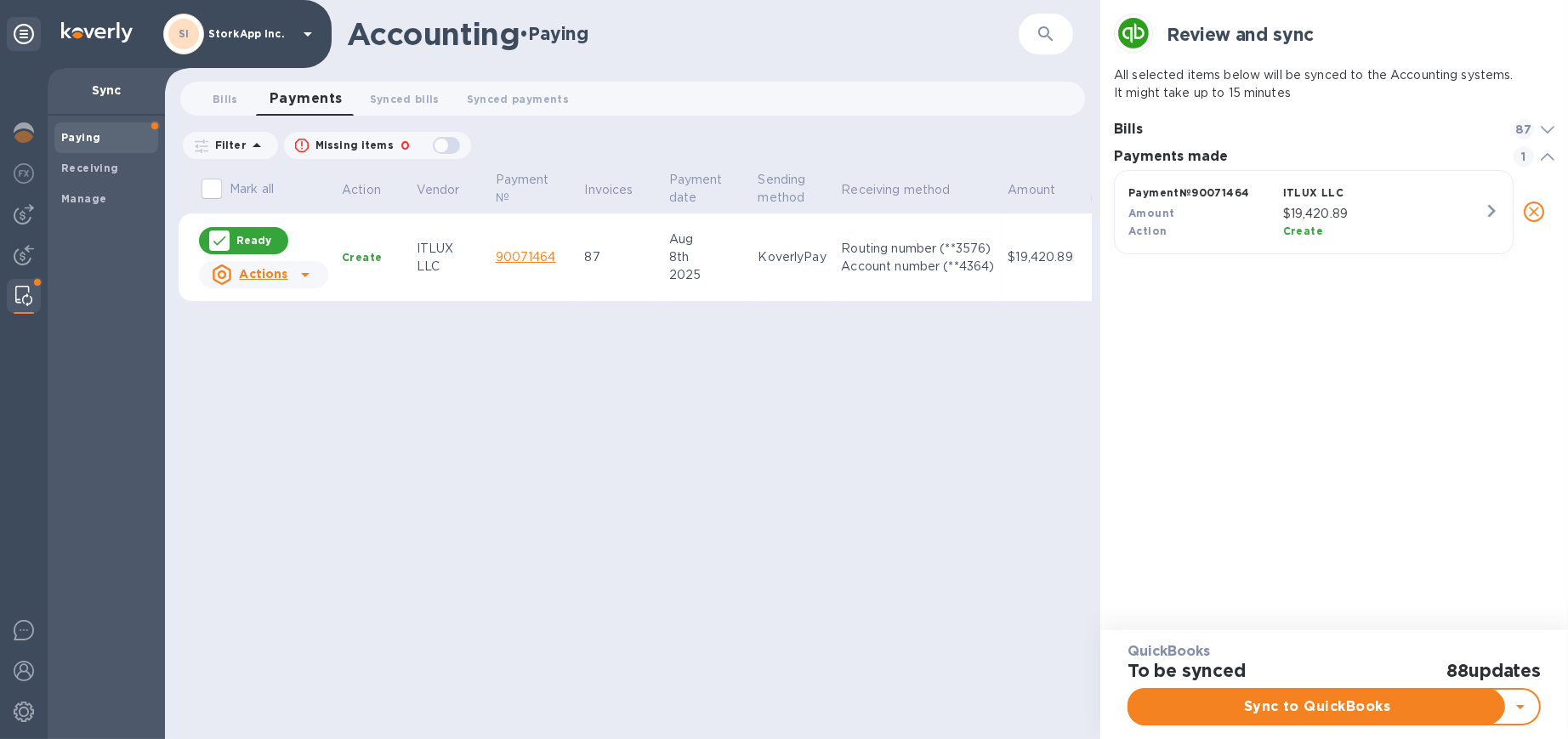
scroll to position [76, 441]
checkbox input "true"
click at [782, 706] on span "Sync to QuickBooks" at bounding box center [1318, 707] width 349 height 21
